Goal: Task Accomplishment & Management: Complete application form

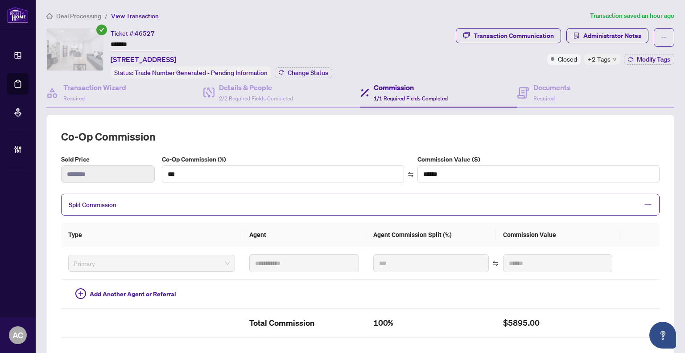
scroll to position [45, 0]
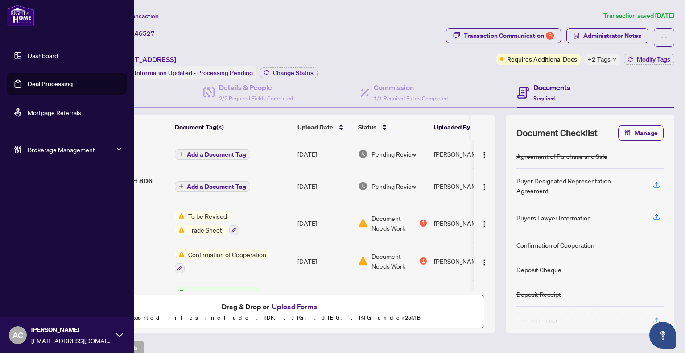
click at [38, 54] on link "Dashboard" at bounding box center [43, 55] width 30 height 8
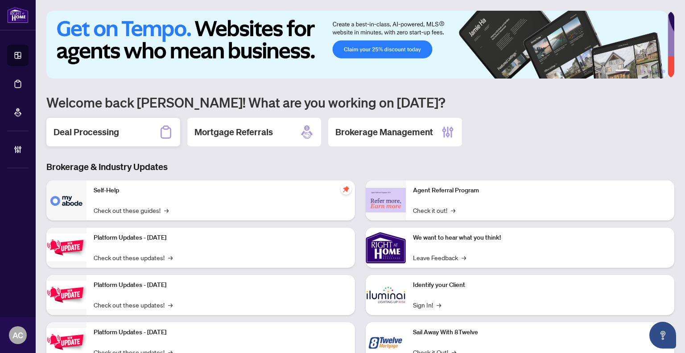
click at [79, 134] on h2 "Deal Processing" at bounding box center [87, 132] width 66 height 12
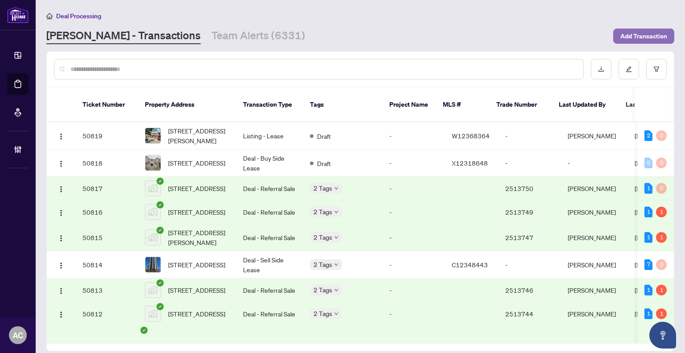
click at [658, 32] on span "Add Transaction" at bounding box center [643, 36] width 47 height 14
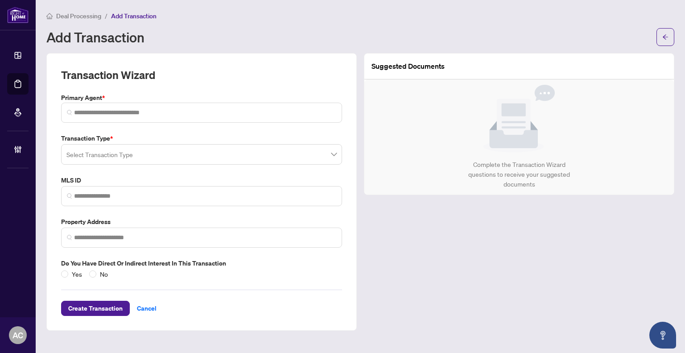
click at [368, 252] on div "Suggested Documents Complete the Transaction Wizard questions to receive your s…" at bounding box center [518, 191] width 317 height 277
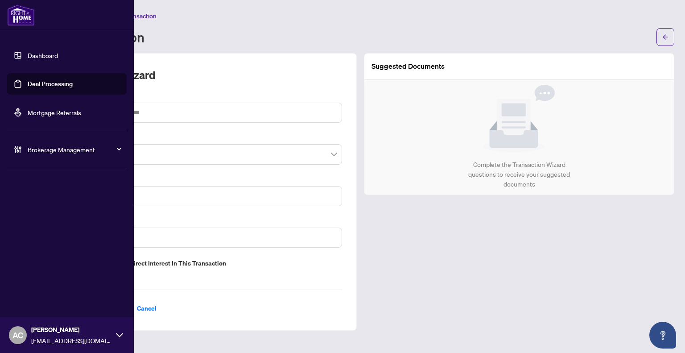
click at [28, 54] on link "Dashboard" at bounding box center [43, 55] width 30 height 8
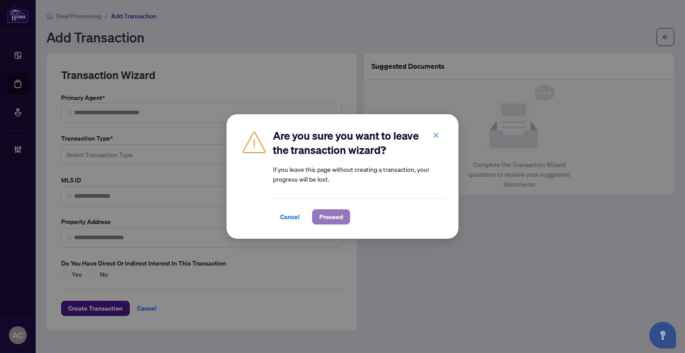
click at [332, 218] on span "Proceed" at bounding box center [331, 217] width 24 height 14
